Goal: Complete application form

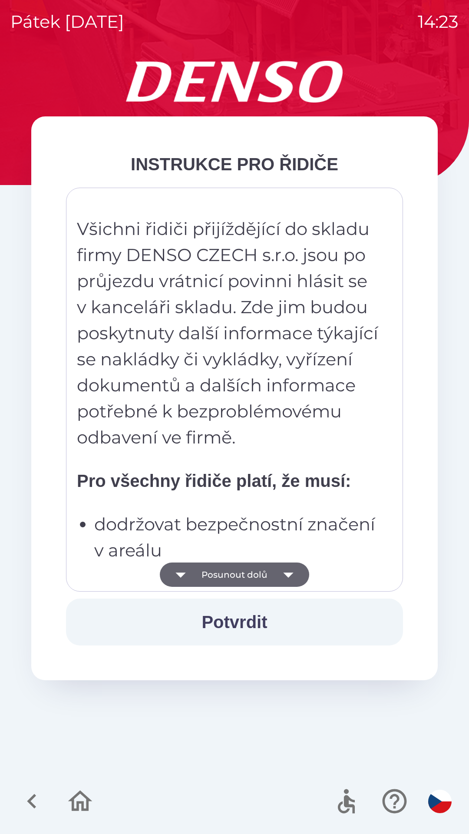
click at [247, 579] on button "Posunout dolů" at bounding box center [234, 574] width 149 height 24
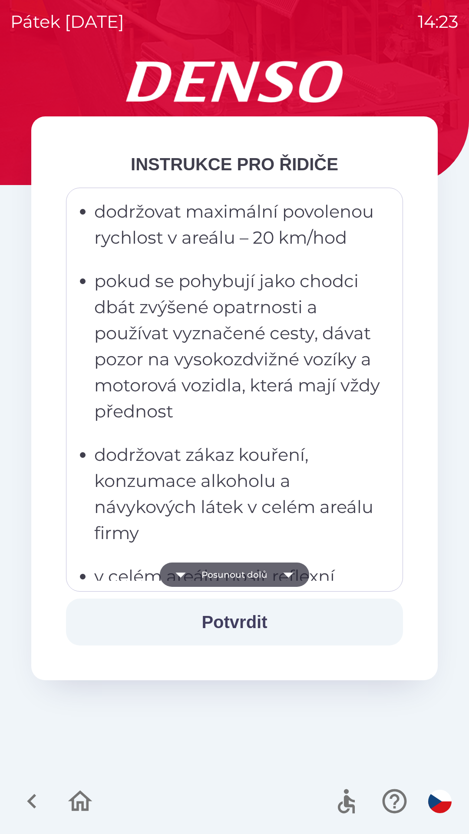
click at [287, 574] on icon "button" at bounding box center [288, 574] width 10 height 5
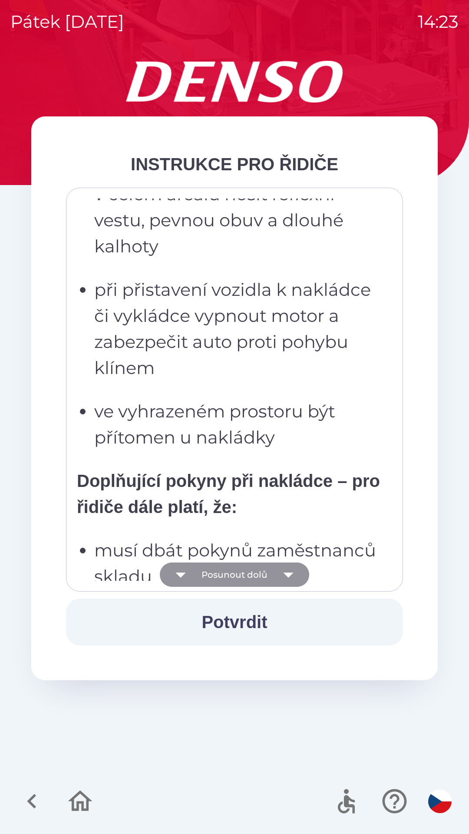
click at [290, 577] on icon "button" at bounding box center [288, 574] width 24 height 24
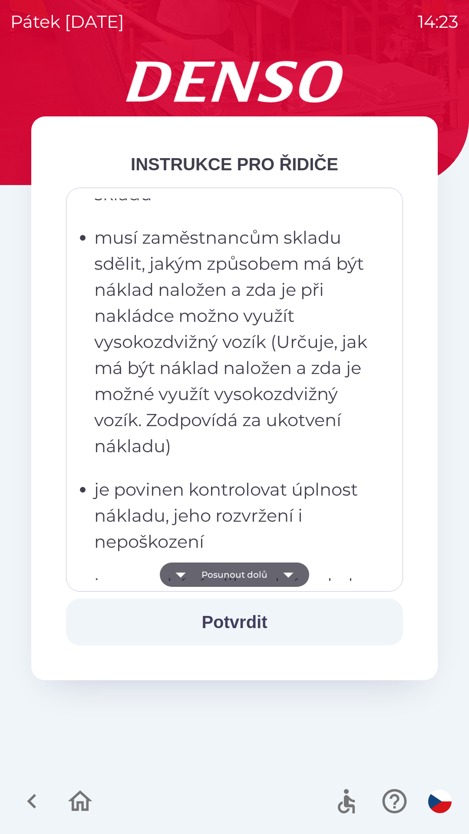
click at [290, 577] on icon "button" at bounding box center [288, 574] width 24 height 24
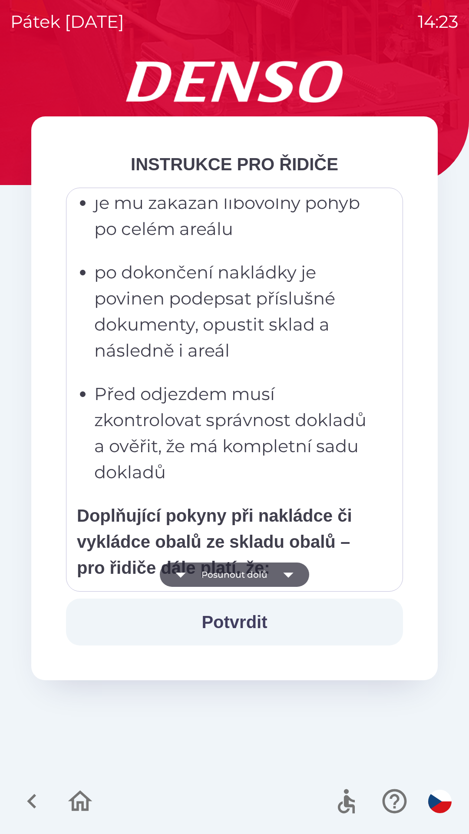
click at [289, 576] on icon "button" at bounding box center [288, 574] width 10 height 5
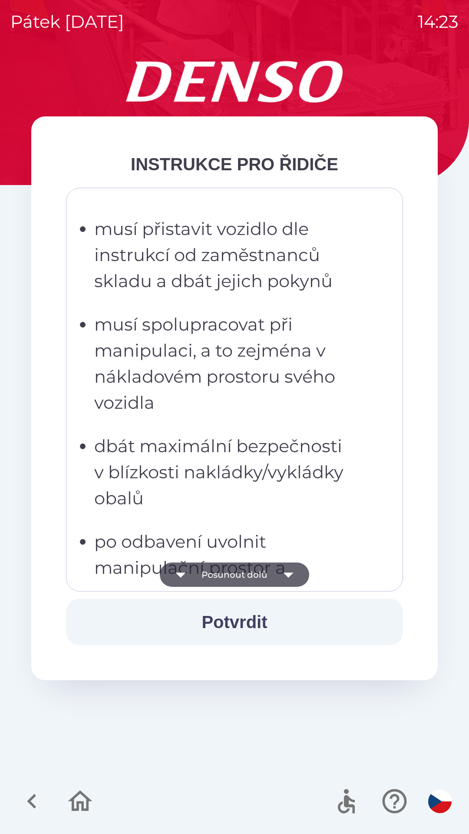
click at [289, 573] on icon "button" at bounding box center [288, 574] width 10 height 5
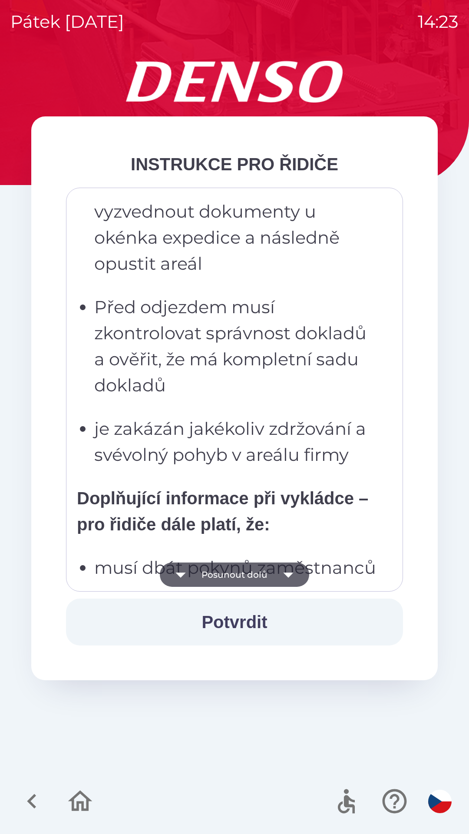
click at [290, 573] on icon "button" at bounding box center [288, 574] width 10 height 5
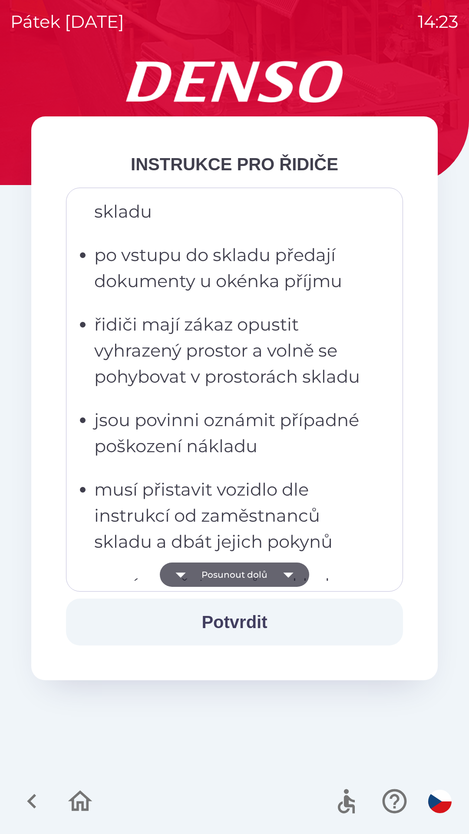
click at [290, 574] on icon "button" at bounding box center [288, 574] width 10 height 5
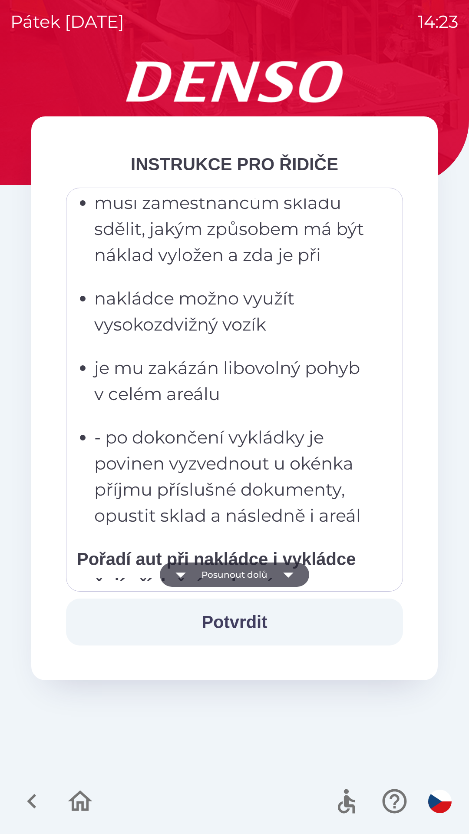
click at [289, 574] on icon "button" at bounding box center [288, 574] width 10 height 5
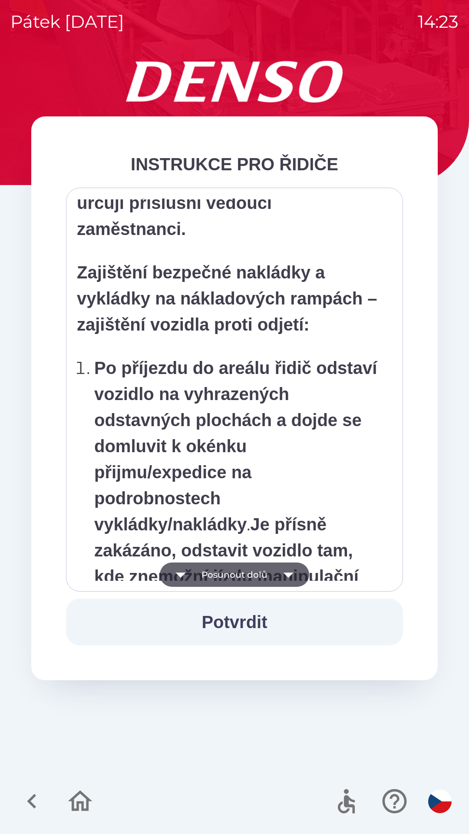
click at [289, 578] on icon "button" at bounding box center [288, 574] width 24 height 24
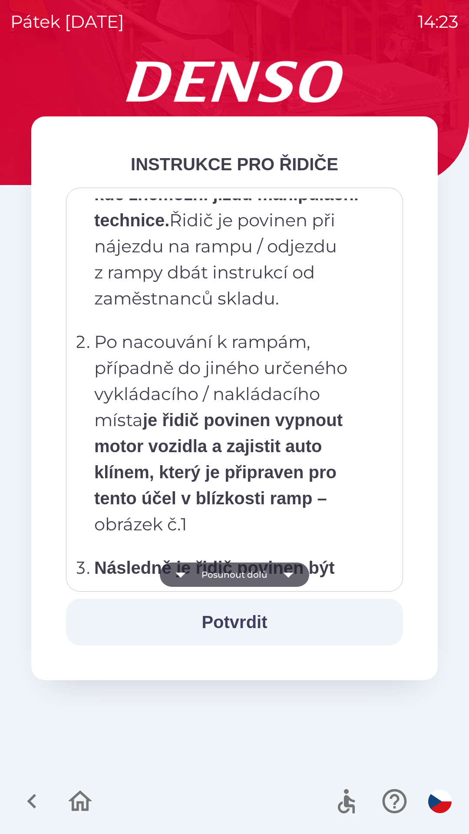
click at [293, 574] on icon "button" at bounding box center [288, 574] width 24 height 24
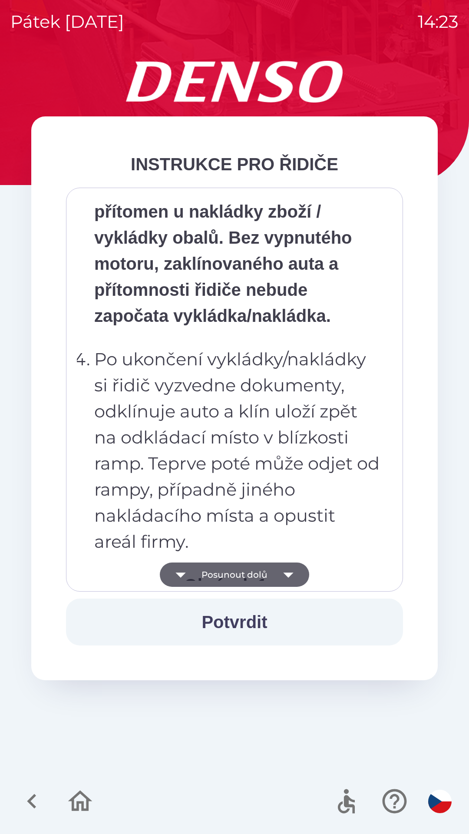
click at [292, 576] on icon "button" at bounding box center [288, 574] width 24 height 24
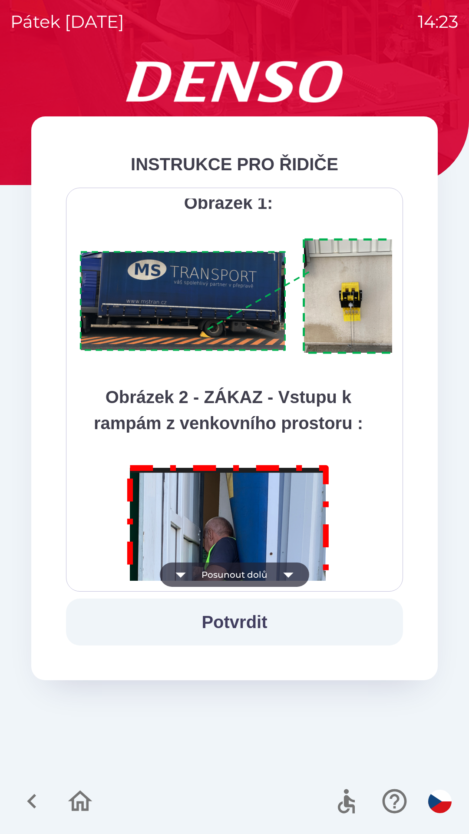
click at [292, 577] on icon "button" at bounding box center [288, 574] width 24 height 24
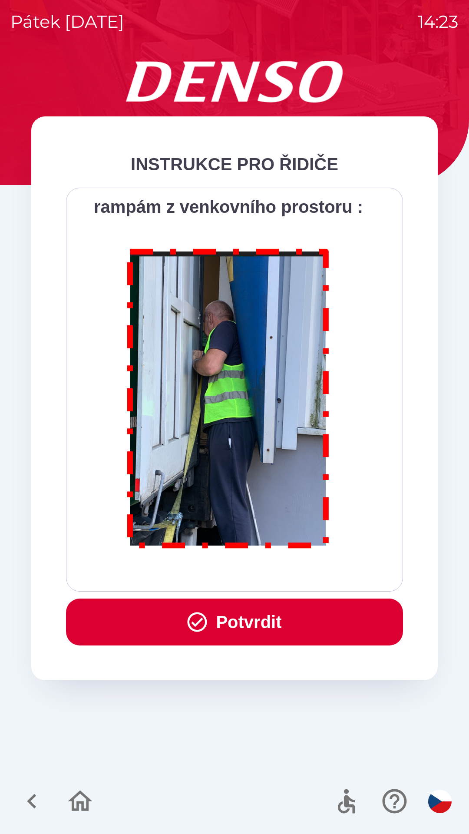
click at [290, 582] on div "Všichni řidiči přijíždějící do skladu firmy DENSO CZECH s.r.o. jsou po průjezdu…" at bounding box center [234, 390] width 337 height 404
click at [244, 623] on button "Potvrdit" at bounding box center [234, 621] width 337 height 47
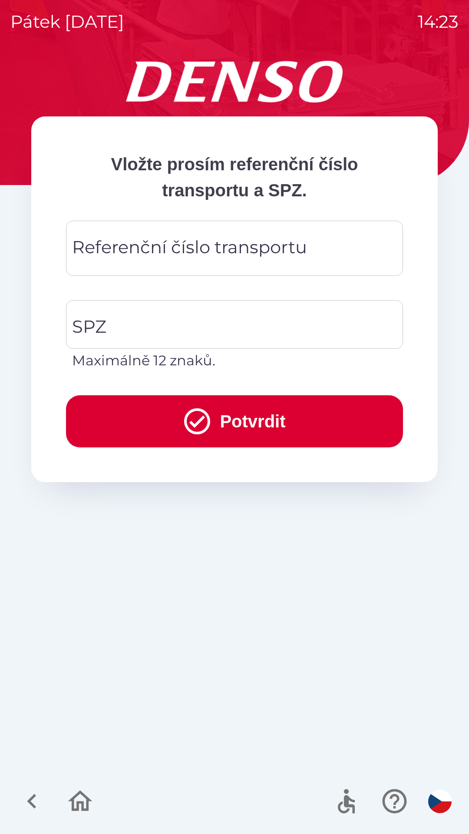
click at [307, 247] on input "Referenční číslo transportu" at bounding box center [234, 248] width 316 height 34
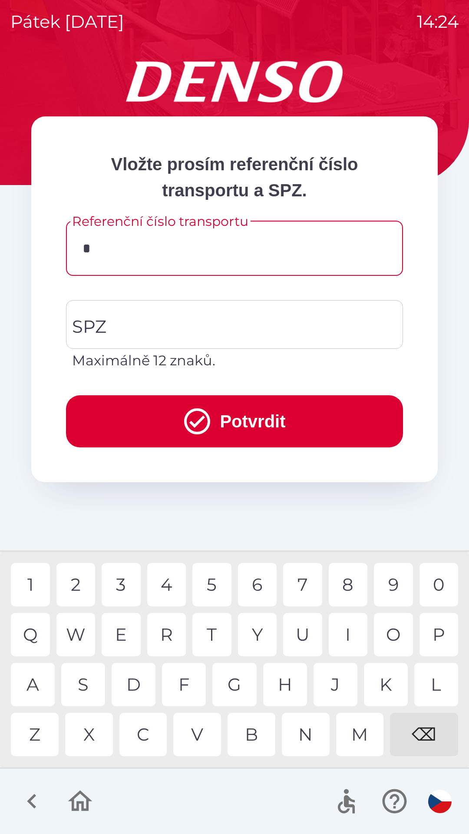
click at [123, 587] on div "3" at bounding box center [121, 584] width 39 height 43
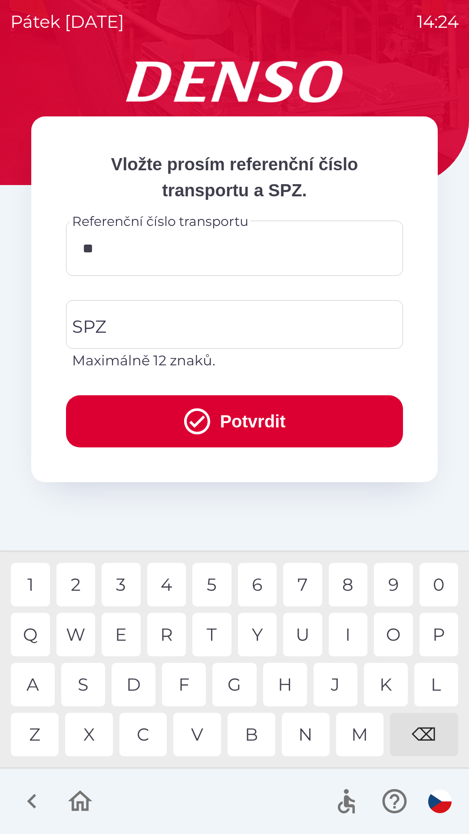
click at [170, 586] on div "4" at bounding box center [166, 584] width 39 height 43
click at [300, 581] on div "7" at bounding box center [302, 584] width 39 height 43
click at [29, 586] on div "1" at bounding box center [30, 584] width 39 height 43
type input "******"
click at [435, 586] on div "0" at bounding box center [438, 584] width 39 height 43
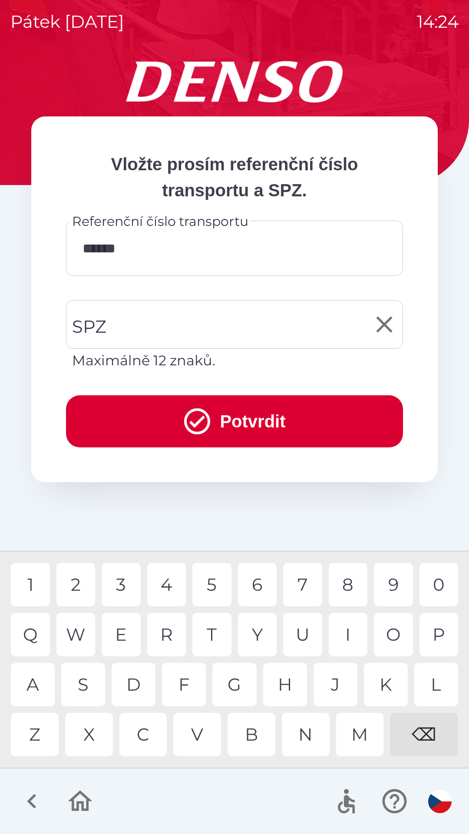
click at [190, 333] on input "SPZ" at bounding box center [228, 324] width 316 height 41
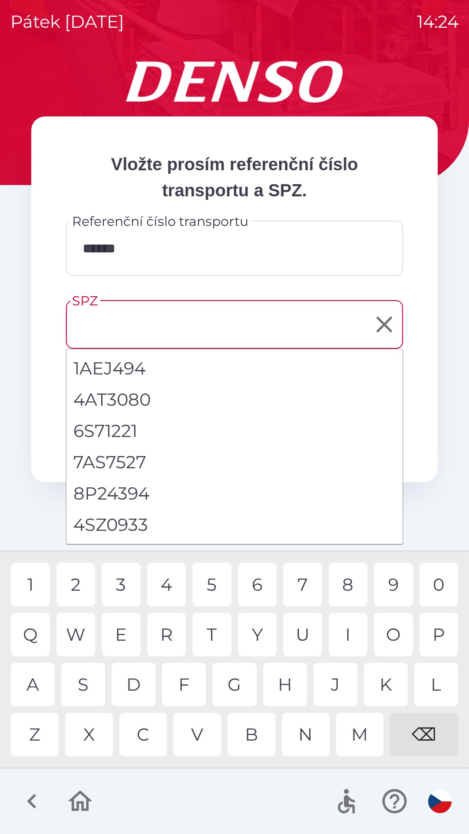
click at [136, 527] on li "4SZ0933" at bounding box center [234, 524] width 336 height 31
type input "*******"
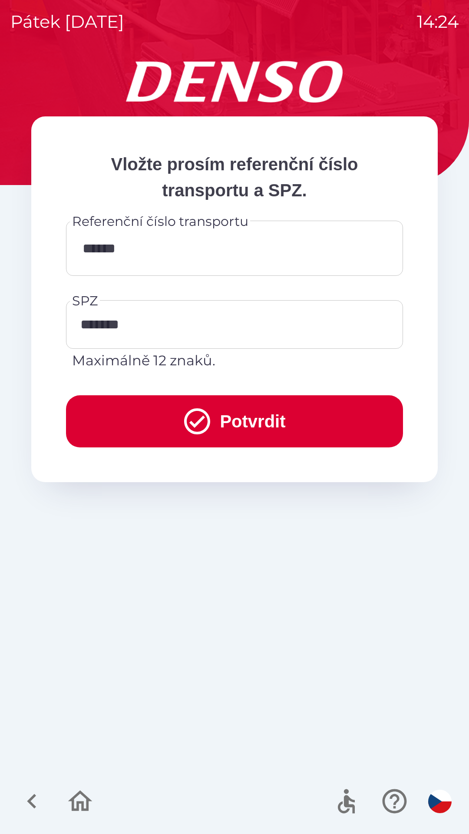
click at [254, 416] on button "Potvrdit" at bounding box center [234, 421] width 337 height 52
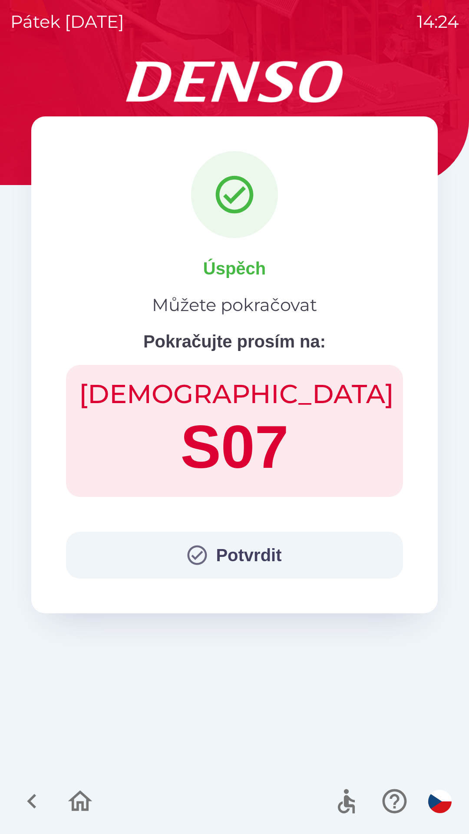
click at [223, 556] on button "Potvrdit" at bounding box center [234, 554] width 337 height 47
